Goal: Task Accomplishment & Management: Manage account settings

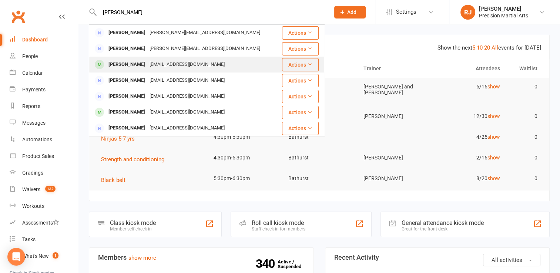
type input "[PERSON_NAME]"
click at [110, 68] on div "[PERSON_NAME]" at bounding box center [126, 64] width 41 height 11
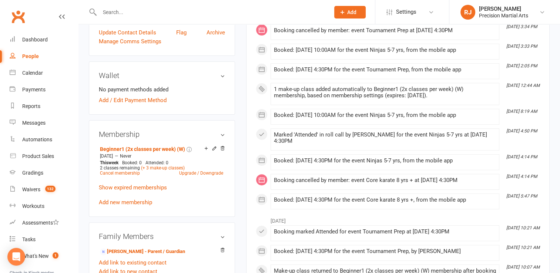
scroll to position [222, 0]
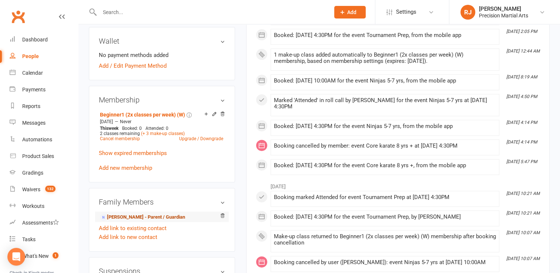
click at [126, 217] on link "[PERSON_NAME] - Parent / Guardian" at bounding box center [142, 217] width 85 height 8
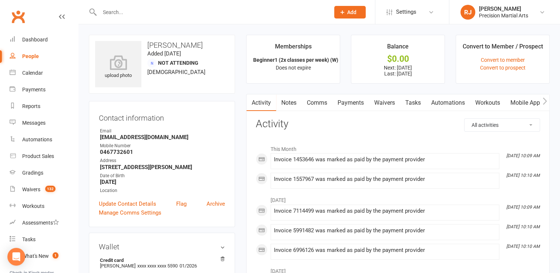
click at [340, 106] on link "Payments" at bounding box center [350, 102] width 37 height 17
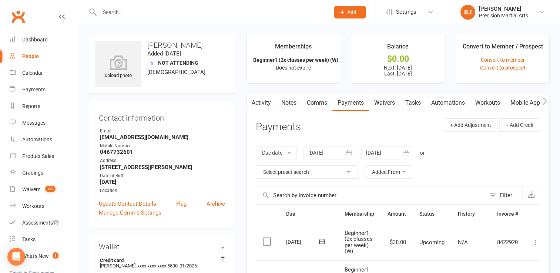
click at [331, 152] on div at bounding box center [329, 152] width 52 height 13
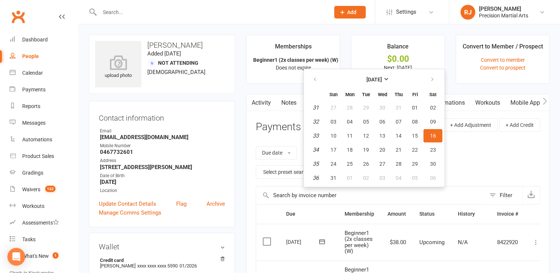
click at [380, 200] on input "text" at bounding box center [370, 195] width 229 height 18
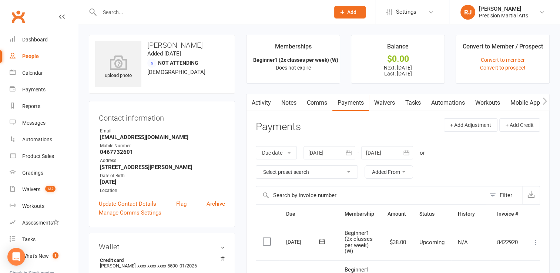
click at [337, 150] on div at bounding box center [329, 152] width 52 height 13
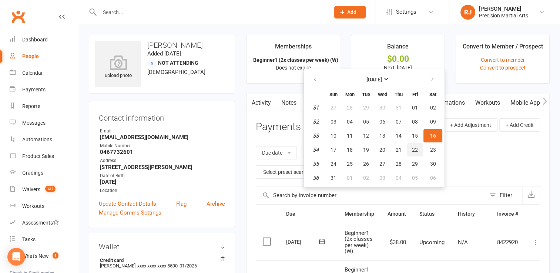
click at [415, 147] on span "22" at bounding box center [415, 150] width 6 height 6
type input "[DATE]"
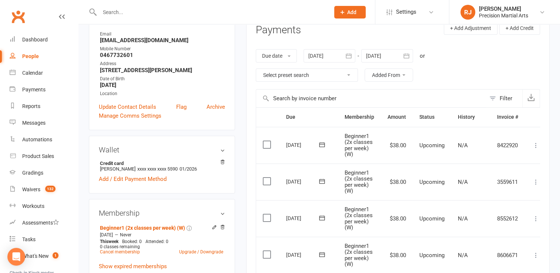
scroll to position [87, 0]
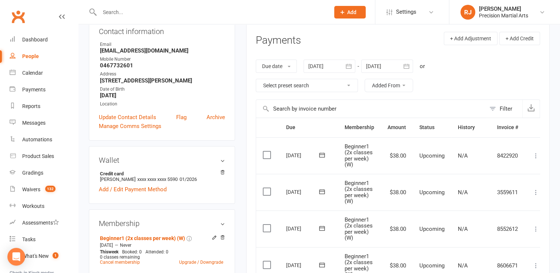
click at [387, 63] on div at bounding box center [387, 66] width 52 height 13
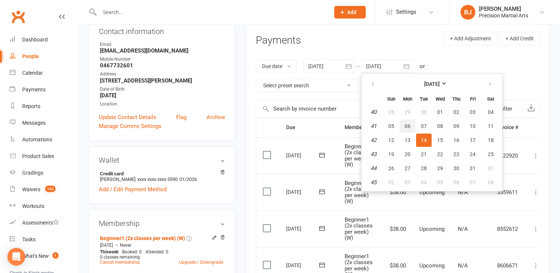
click at [409, 128] on button "06" at bounding box center [407, 125] width 16 height 13
type input "[DATE]"
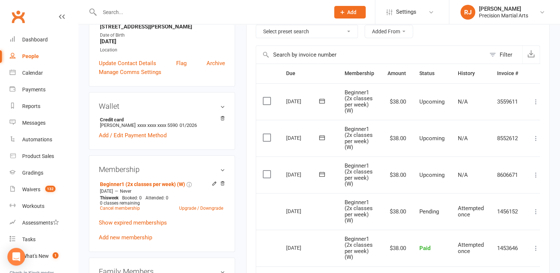
scroll to position [128, 0]
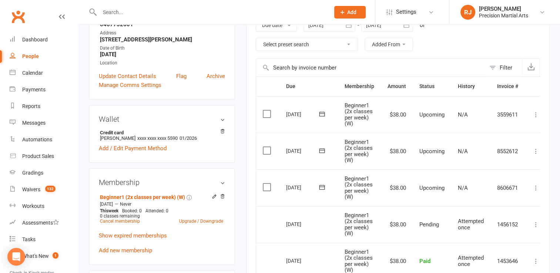
click at [267, 186] on label at bounding box center [268, 186] width 10 height 7
click at [267, 183] on input "checkbox" at bounding box center [265, 183] width 5 height 0
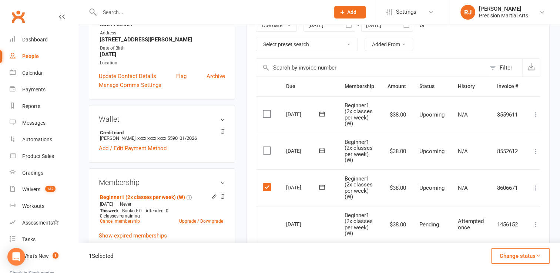
click at [267, 186] on label at bounding box center [268, 186] width 10 height 7
click at [267, 183] on input "checkbox" at bounding box center [265, 183] width 5 height 0
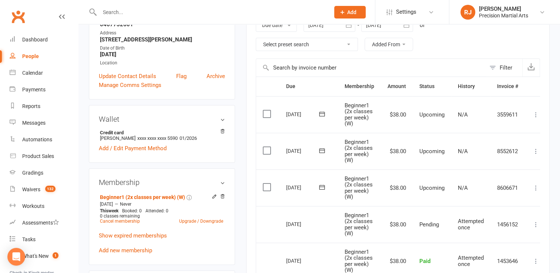
click at [320, 186] on icon at bounding box center [321, 186] width 7 height 7
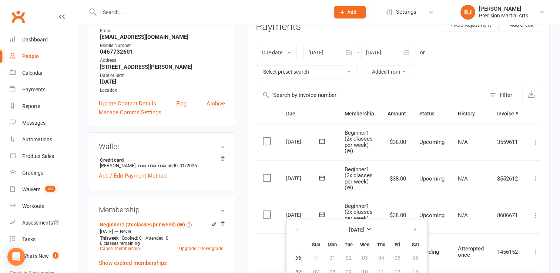
scroll to position [104, 0]
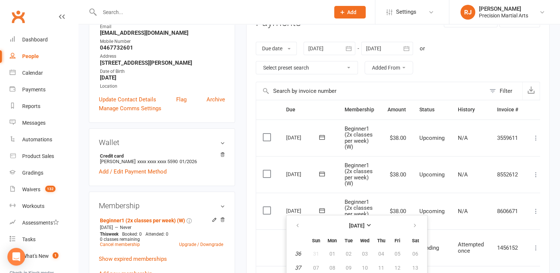
click at [349, 45] on icon "button" at bounding box center [348, 48] width 7 height 7
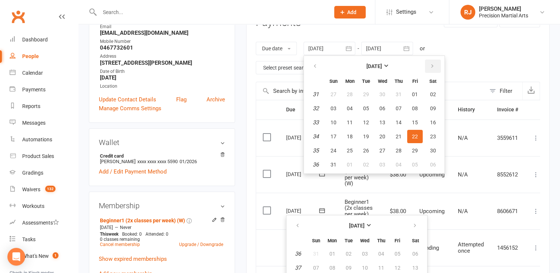
click at [432, 67] on icon "button" at bounding box center [431, 66] width 5 height 6
click at [352, 134] on span "22" at bounding box center [350, 137] width 6 height 6
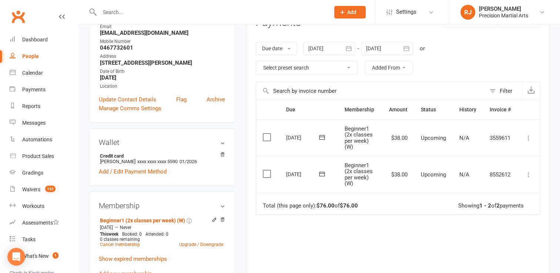
click at [457, 64] on div "Due date Due date Date paid Date failed Date settled [DATE] [DATE] Sun Mon Tue …" at bounding box center [398, 57] width 284 height 47
click at [320, 171] on icon at bounding box center [322, 173] width 6 height 5
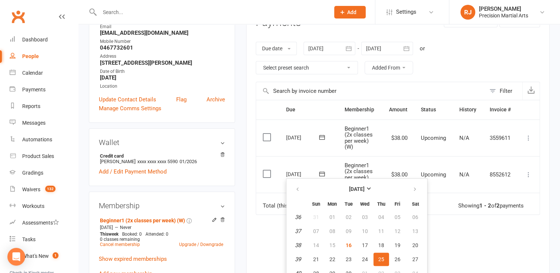
click at [344, 46] on button "button" at bounding box center [348, 48] width 13 height 13
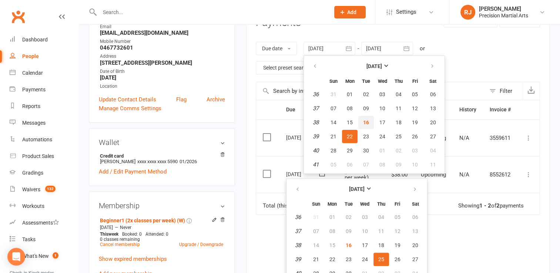
click at [367, 126] on button "16" at bounding box center [366, 122] width 16 height 13
type input "[DATE]"
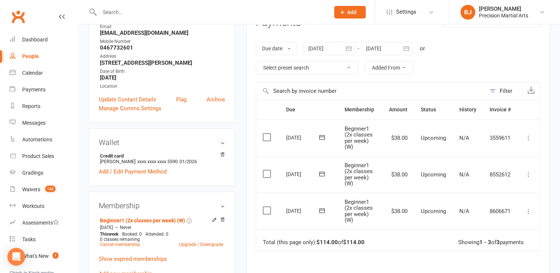
click at [319, 137] on icon at bounding box center [322, 137] width 6 height 5
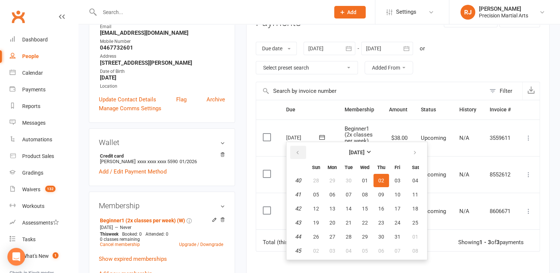
click at [293, 153] on button "button" at bounding box center [298, 152] width 16 height 13
click at [545, 158] on div "Activity Notes Comms Payments Waivers Tasks Automations Workouts Mobile App Cre…" at bounding box center [397, 174] width 303 height 369
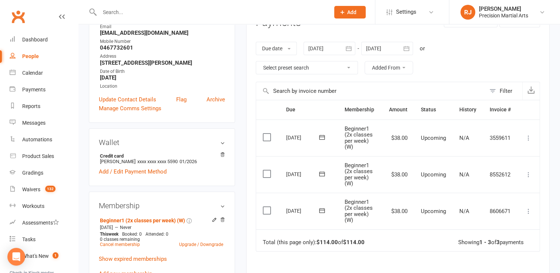
click at [269, 174] on label at bounding box center [268, 173] width 10 height 7
click at [267, 170] on input "checkbox" at bounding box center [265, 170] width 5 height 0
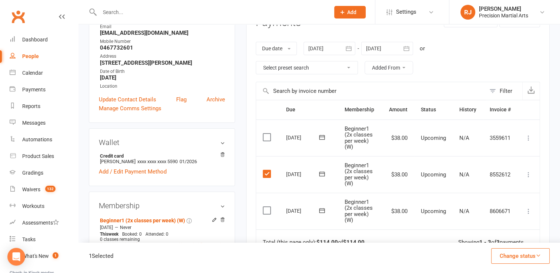
click at [267, 208] on label at bounding box center [268, 210] width 10 height 7
click at [267, 207] on input "checkbox" at bounding box center [265, 207] width 5 height 0
click at [519, 254] on button "Change status" at bounding box center [520, 256] width 58 height 16
click at [502, 234] on link "Skipped" at bounding box center [512, 236] width 73 height 15
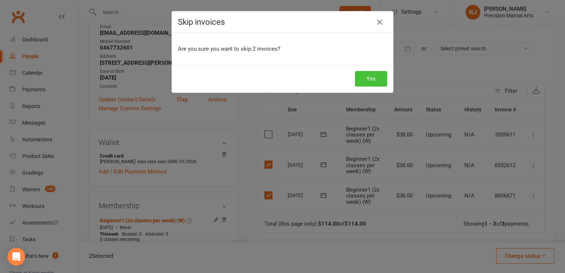
click at [372, 78] on button "Yes" at bounding box center [371, 79] width 32 height 16
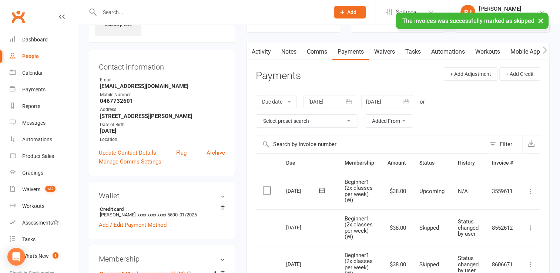
scroll to position [50, 0]
click at [297, 51] on link "Notes" at bounding box center [289, 52] width 26 height 17
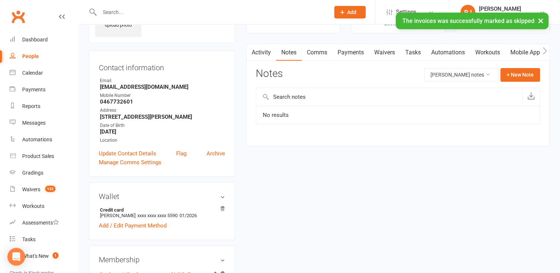
click at [300, 96] on input "text" at bounding box center [389, 97] width 266 height 18
click at [513, 78] on button "+ New Note" at bounding box center [520, 74] width 40 height 13
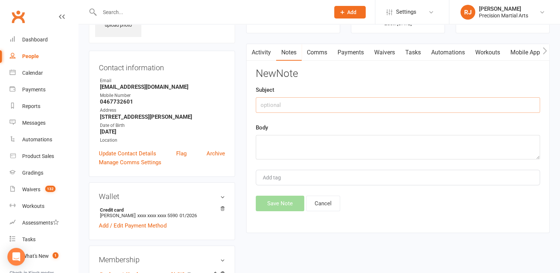
click at [346, 103] on input "text" at bounding box center [398, 105] width 284 height 16
type input "Hold"
click at [263, 143] on textarea at bounding box center [398, 147] width 284 height 24
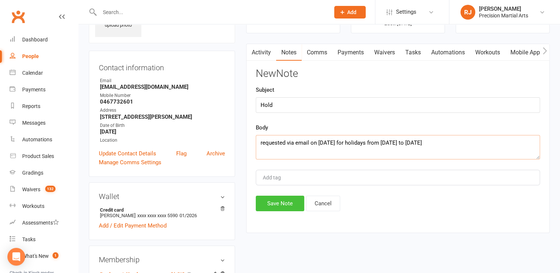
type textarea "requested via email on [DATE] for holidays from [DATE] to [DATE]"
click at [281, 202] on button "Save Note" at bounding box center [280, 204] width 48 height 16
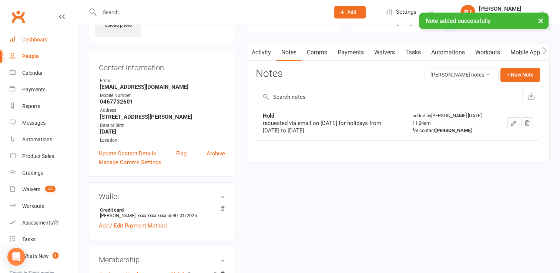
click at [32, 42] on div "Dashboard" at bounding box center [35, 40] width 26 height 6
